Goal: Task Accomplishment & Management: Complete application form

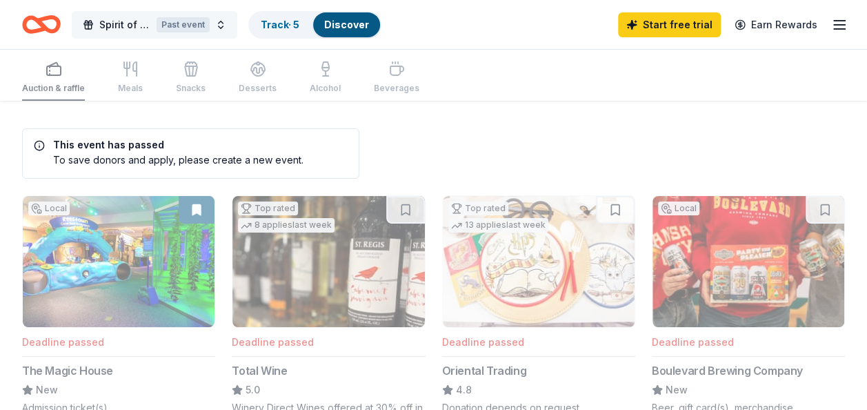
click at [110, 29] on span "Spirit of Provident Gala" at bounding box center [125, 25] width 52 height 17
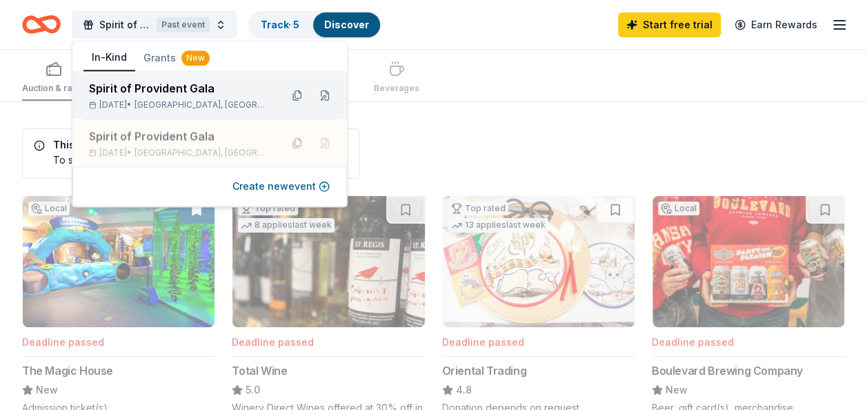
click at [134, 83] on div "Spirit of Provident Gala" at bounding box center [179, 88] width 181 height 17
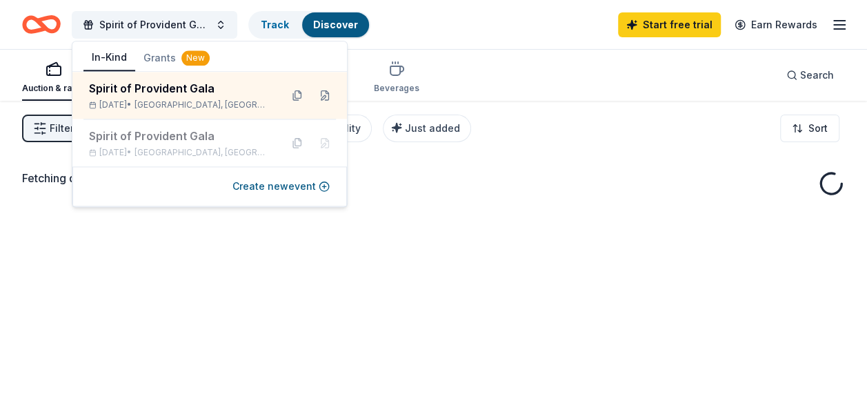
click at [454, 47] on div "Spirit of Provident Gala Track Discover Start free trial Earn Rewards" at bounding box center [433, 24] width 867 height 49
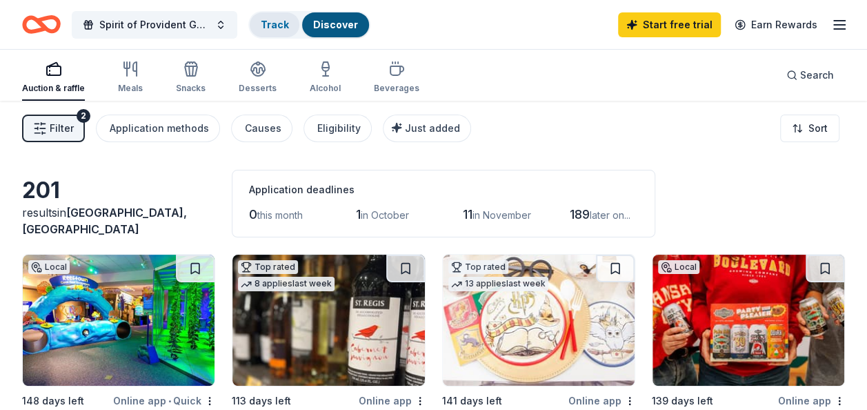
click at [262, 21] on link "Track" at bounding box center [275, 25] width 28 height 12
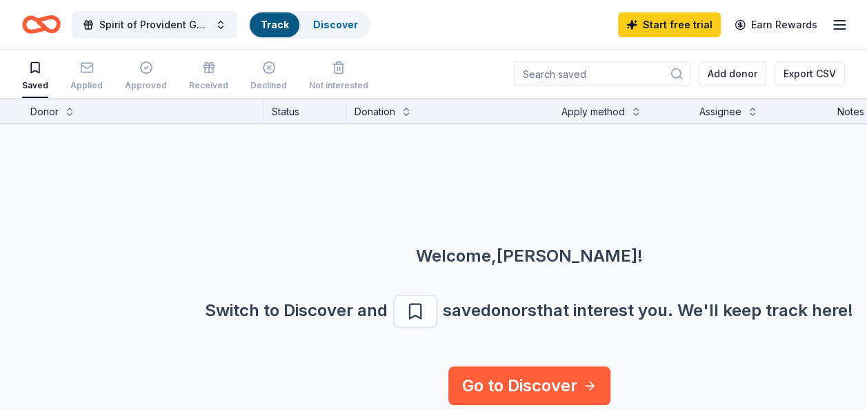
scroll to position [1, 0]
click at [92, 76] on div "Applied" at bounding box center [86, 76] width 32 height 30
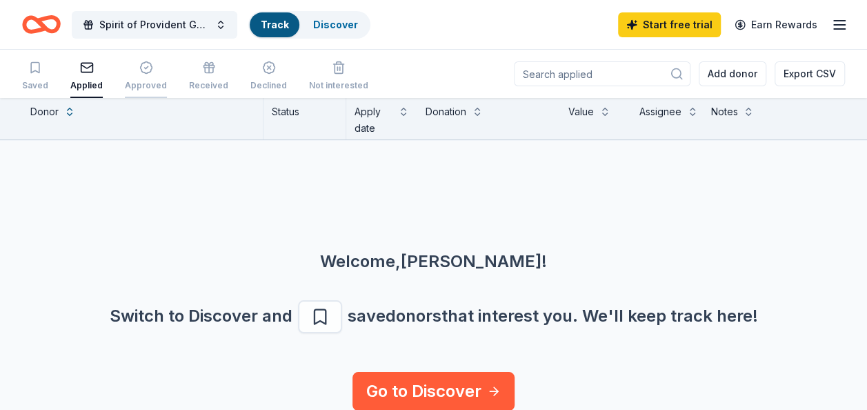
click at [128, 77] on div "Approved" at bounding box center [146, 76] width 42 height 30
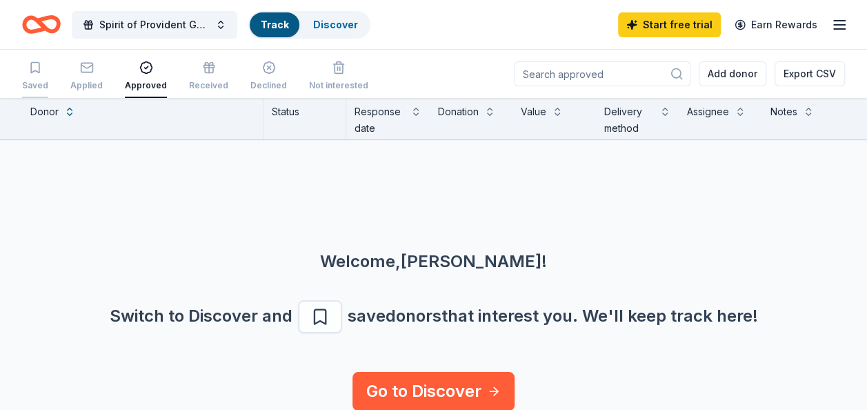
click at [41, 82] on div "Saved" at bounding box center [35, 85] width 26 height 11
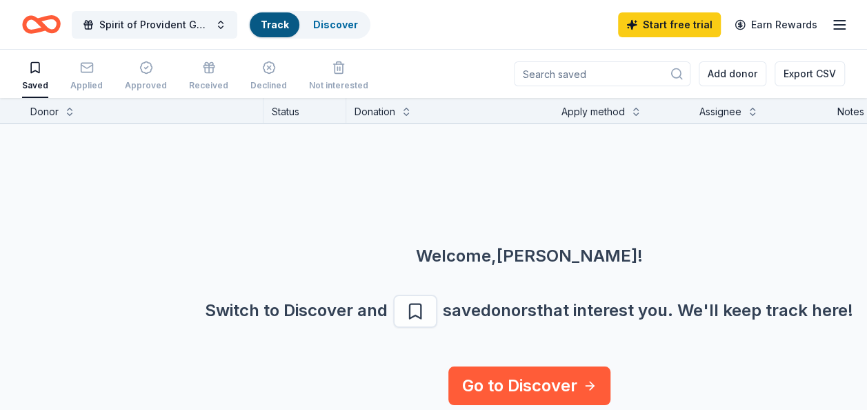
scroll to position [1, 0]
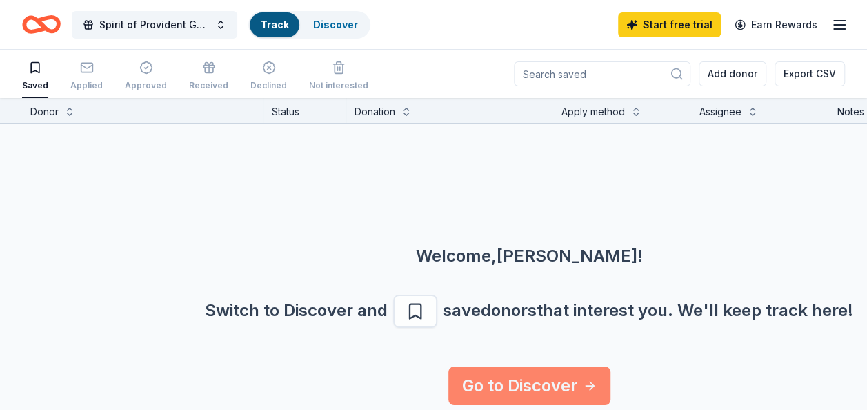
click at [511, 372] on link "Go to Discover" at bounding box center [530, 385] width 162 height 39
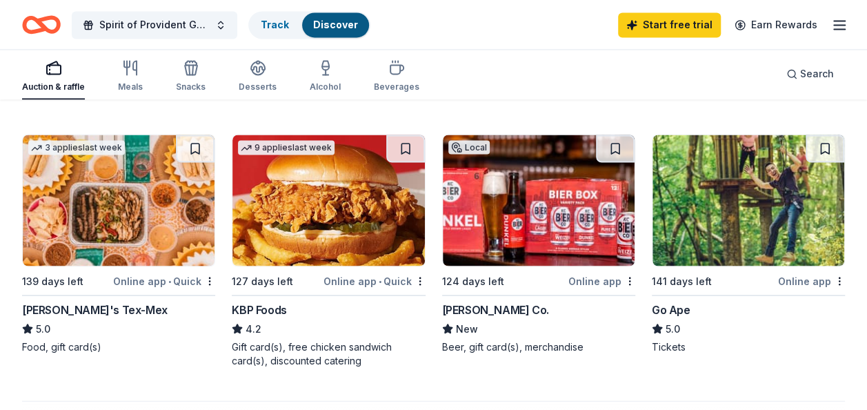
scroll to position [1188, 0]
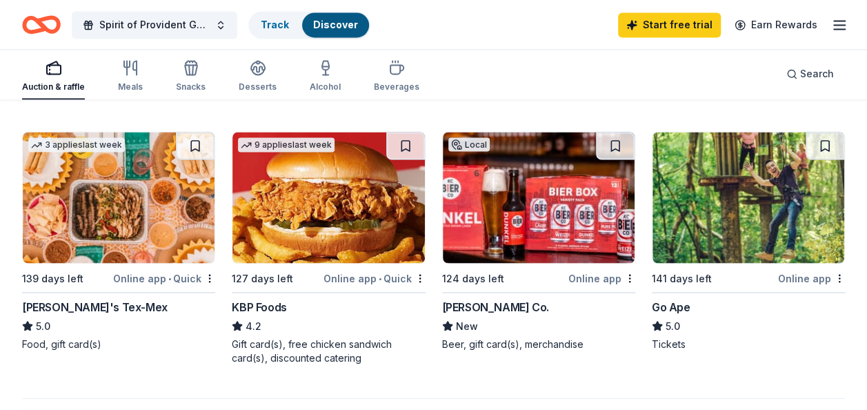
click at [82, 308] on div "[PERSON_NAME]'s Tex-Mex" at bounding box center [95, 306] width 146 height 17
click at [690, 228] on img at bounding box center [749, 197] width 192 height 131
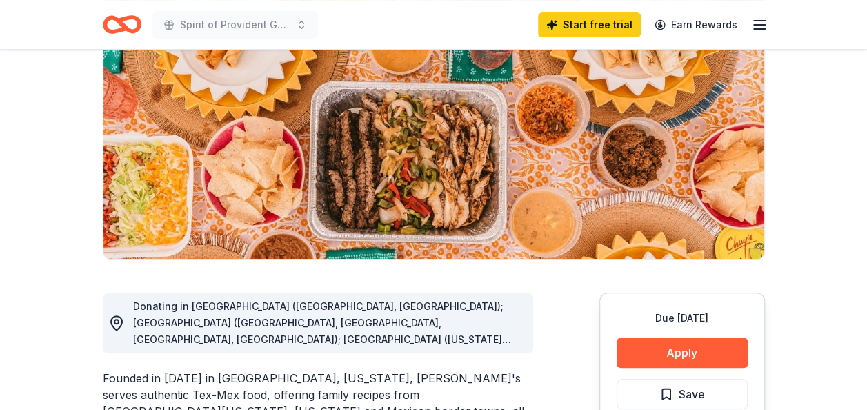
scroll to position [172, 0]
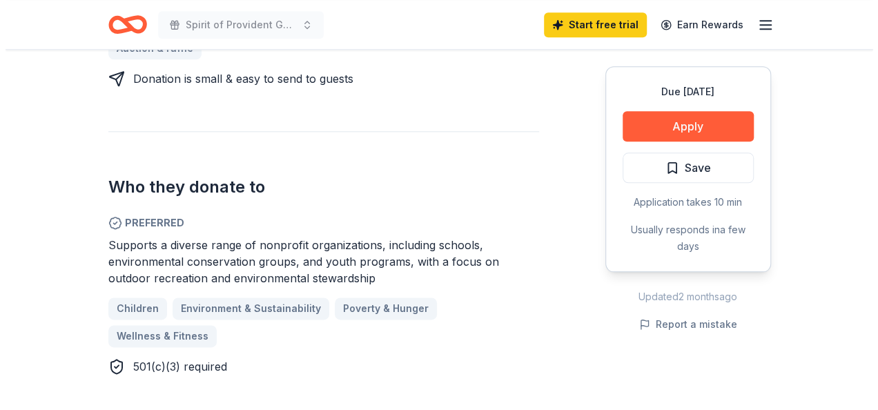
scroll to position [682, 0]
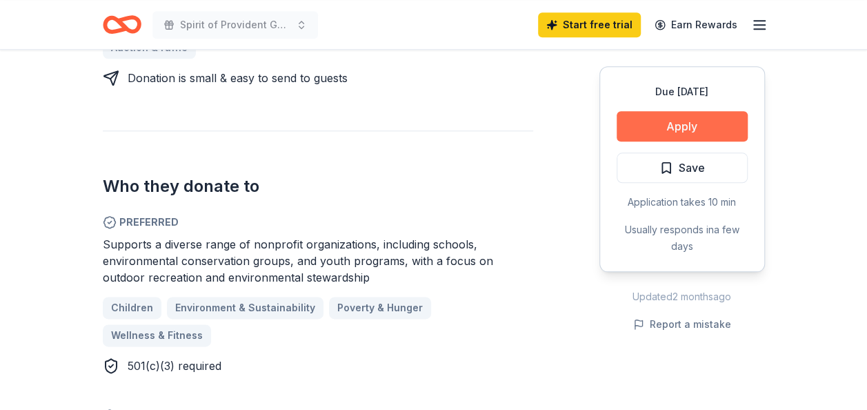
click at [678, 128] on button "Apply" at bounding box center [682, 126] width 131 height 30
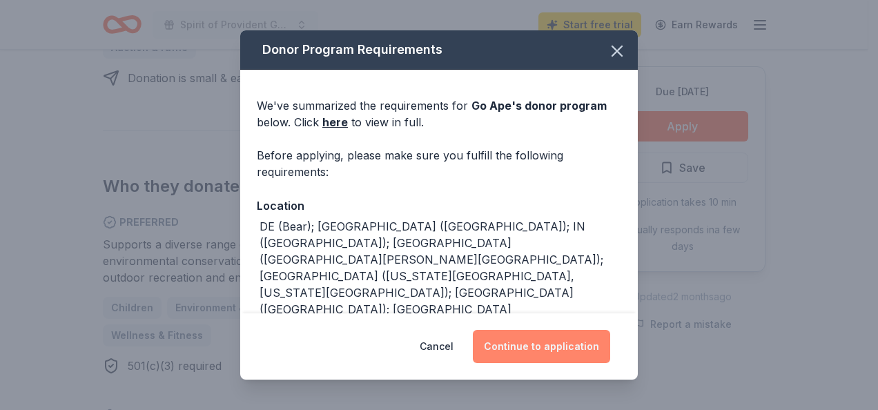
click at [520, 351] on button "Continue to application" at bounding box center [541, 346] width 137 height 33
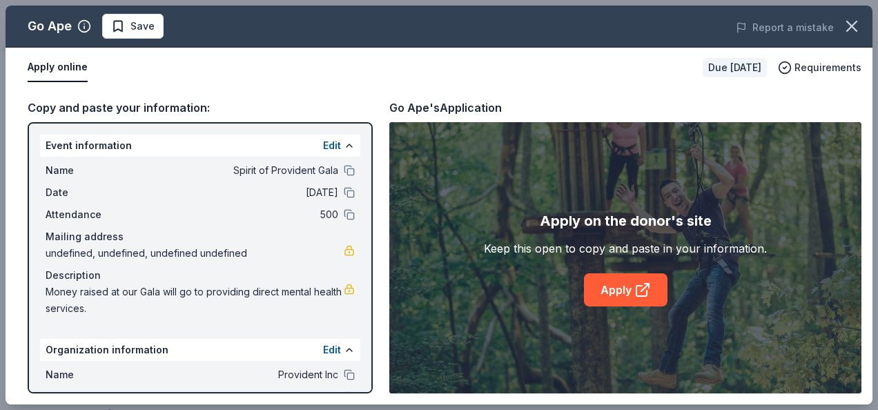
scroll to position [124, 0]
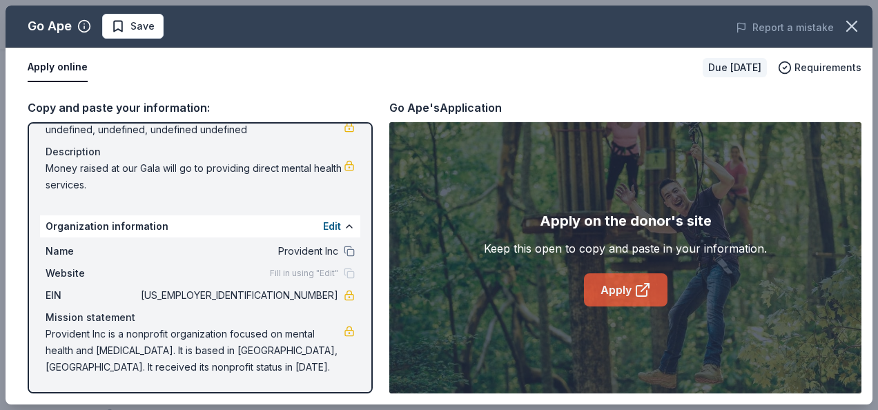
click at [605, 293] on link "Apply" at bounding box center [626, 289] width 84 height 33
